Goal: Task Accomplishment & Management: Manage account settings

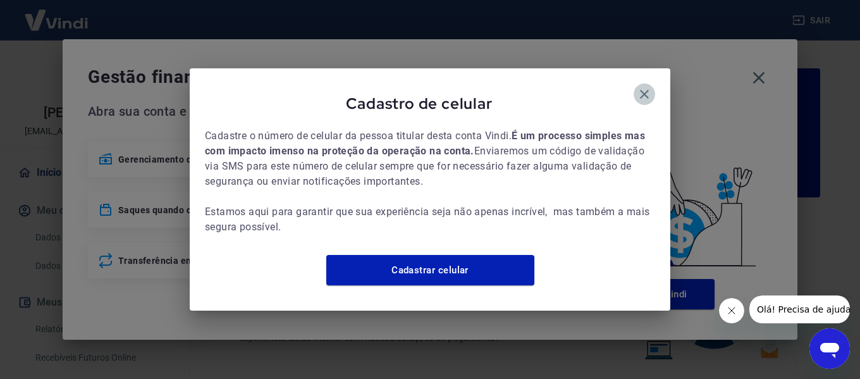
click at [647, 87] on icon "button" at bounding box center [644, 94] width 15 height 15
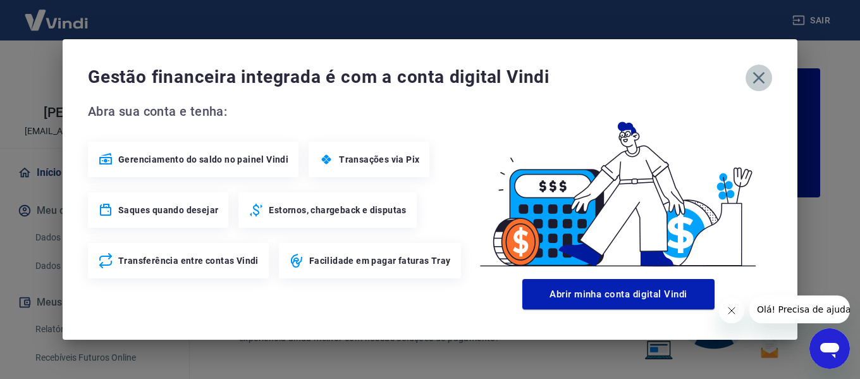
click at [765, 79] on icon "button" at bounding box center [759, 78] width 20 height 20
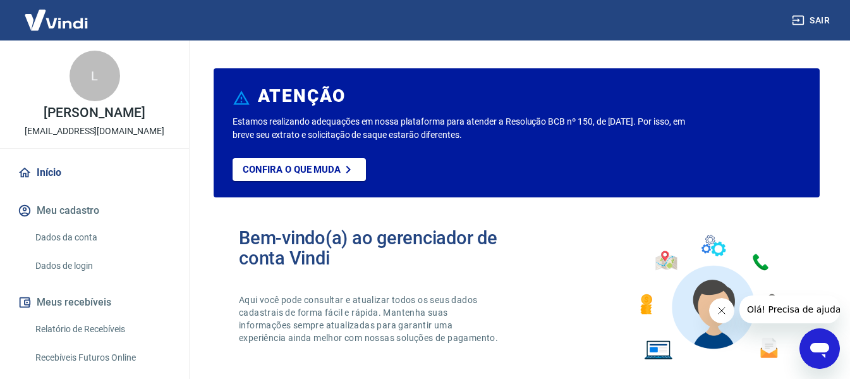
click at [71, 326] on link "Relatório de Recebíveis" at bounding box center [102, 329] width 144 height 26
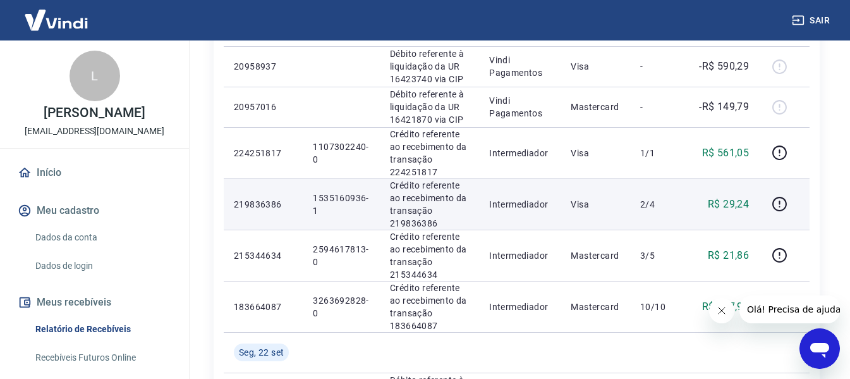
scroll to position [190, 0]
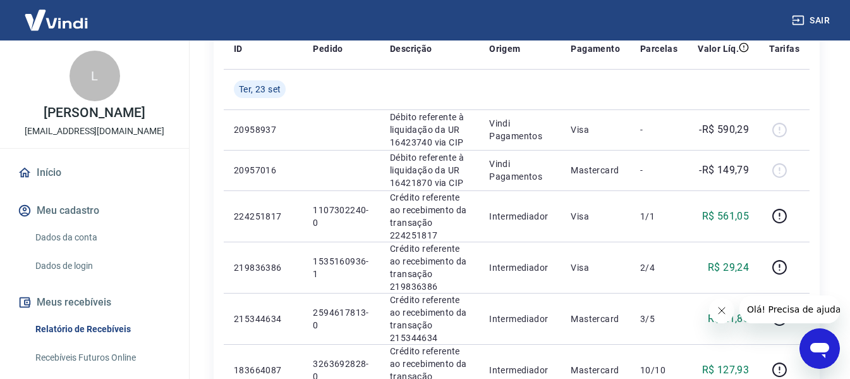
click at [727, 309] on button "Fechar mensagem da empresa" at bounding box center [721, 310] width 25 height 25
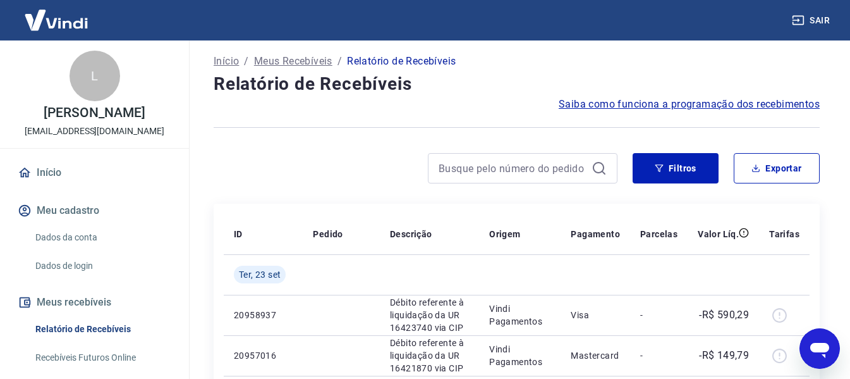
scroll to position [0, 0]
